Goal: Task Accomplishment & Management: Manage account settings

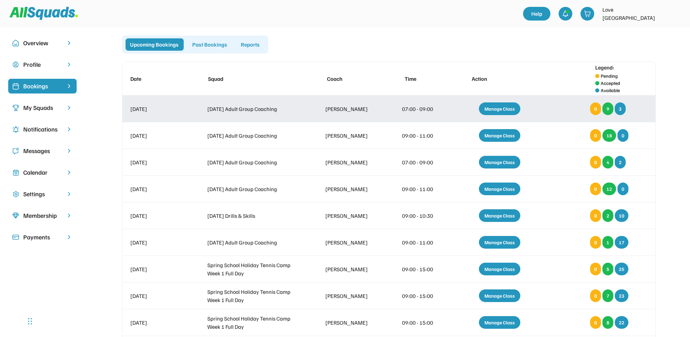
click at [501, 105] on div "Manage Class" at bounding box center [499, 108] width 41 height 13
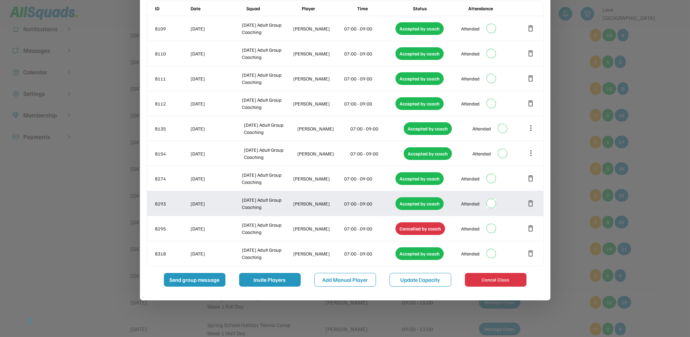
scroll to position [46, 0]
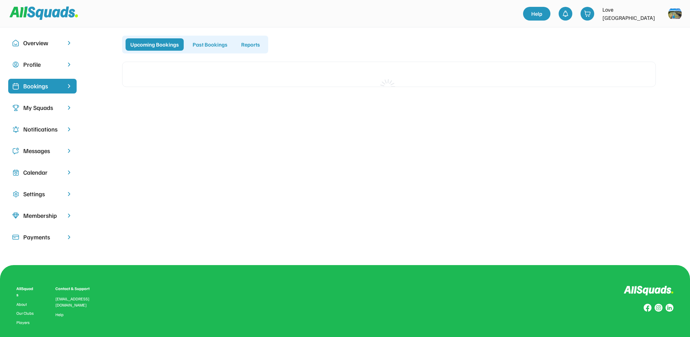
scroll to position [46, 0]
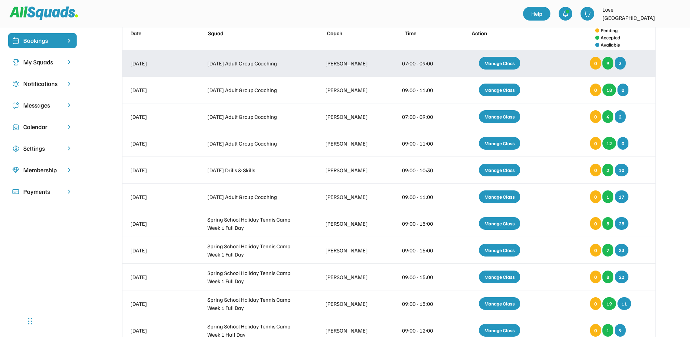
click at [495, 62] on div "Manage Class" at bounding box center [499, 63] width 41 height 13
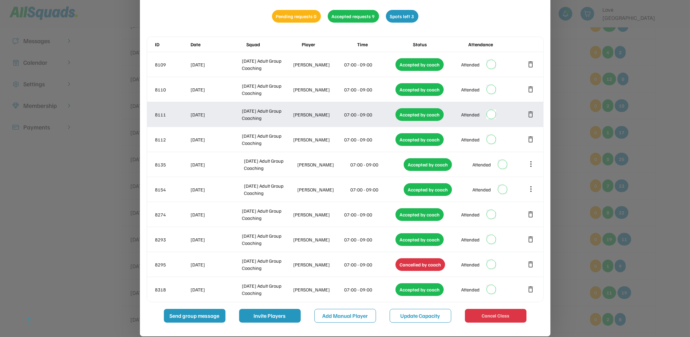
scroll to position [182, 0]
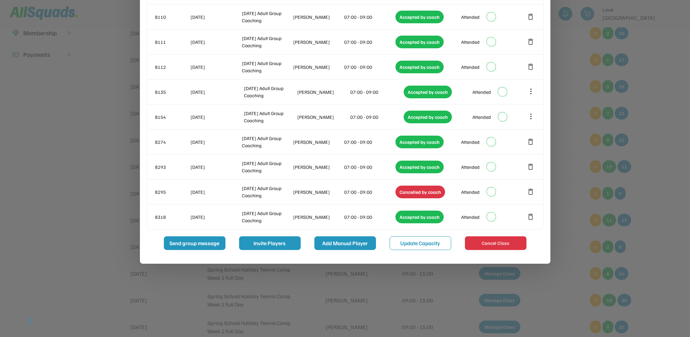
click at [340, 245] on button "Add Manual Player" at bounding box center [346, 243] width 62 height 14
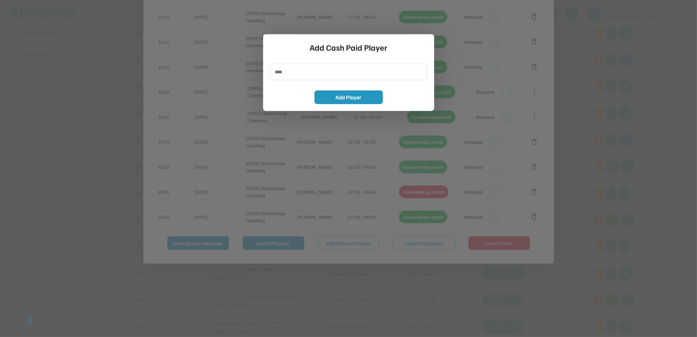
click at [281, 78] on input "input" at bounding box center [348, 72] width 157 height 16
type input "**********"
click at [351, 98] on button "Add Player" at bounding box center [349, 97] width 68 height 14
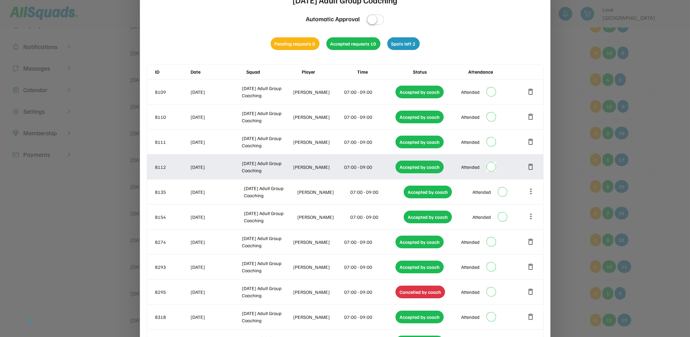
scroll to position [46, 0]
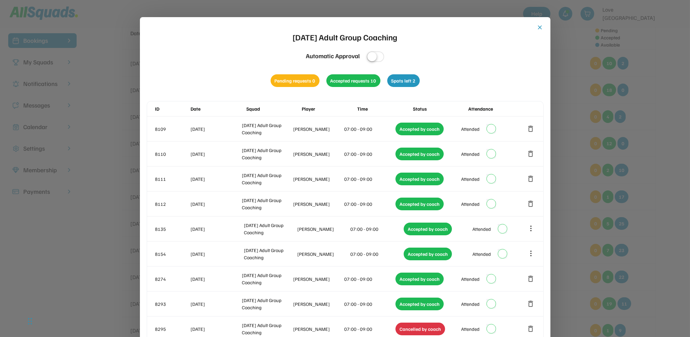
click at [541, 25] on button "close" at bounding box center [540, 27] width 7 height 7
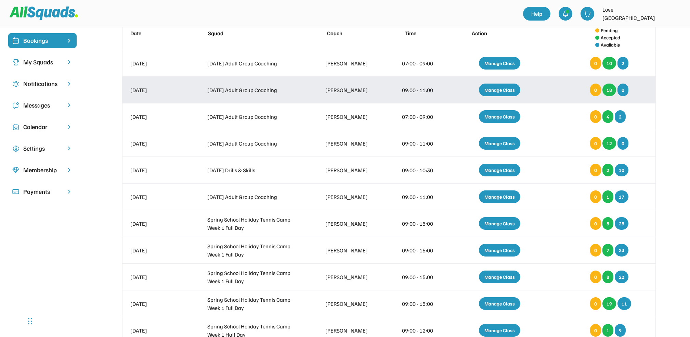
click at [499, 89] on div "Manage Class" at bounding box center [499, 90] width 41 height 13
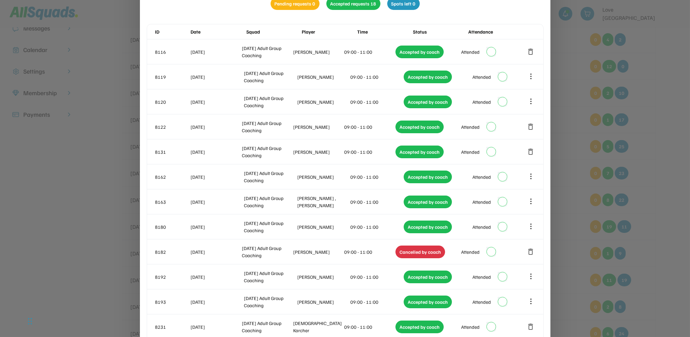
scroll to position [10, 0]
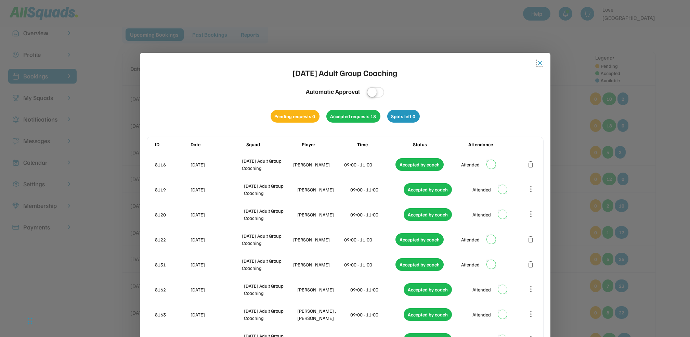
click at [540, 61] on button "close" at bounding box center [540, 63] width 7 height 7
